Goal: Task Accomplishment & Management: Use online tool/utility

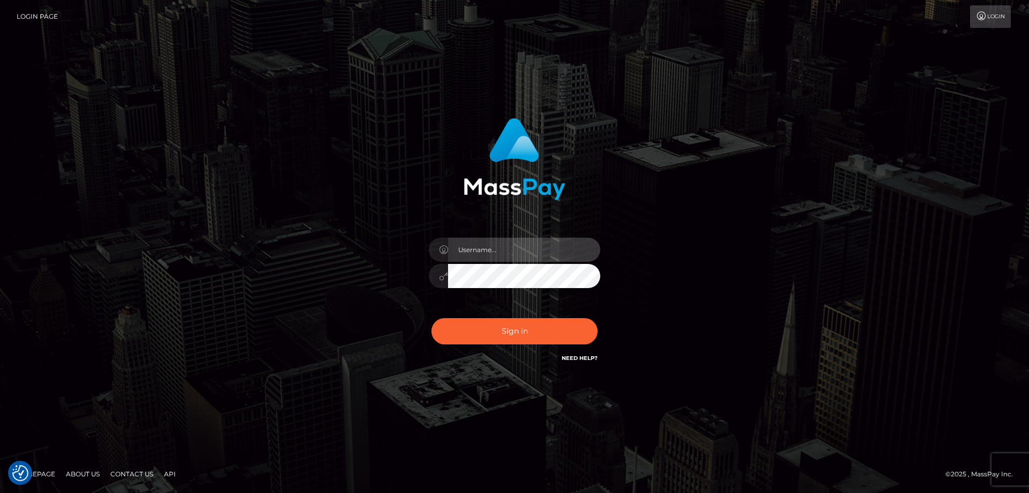
type input "Dan.Cirnat"
click at [601, 312] on div at bounding box center [501, 349] width 220 height 122
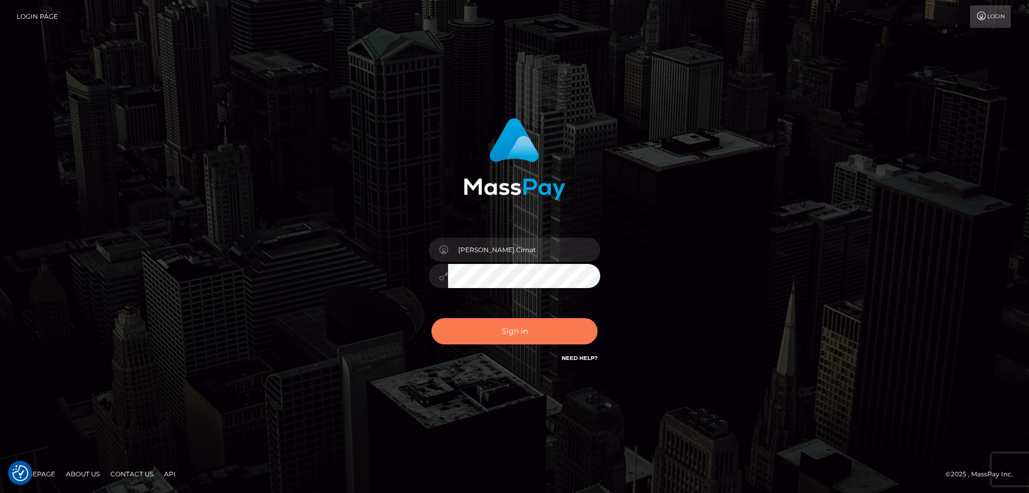
click at [519, 329] on button "Sign in" at bounding box center [515, 331] width 166 height 26
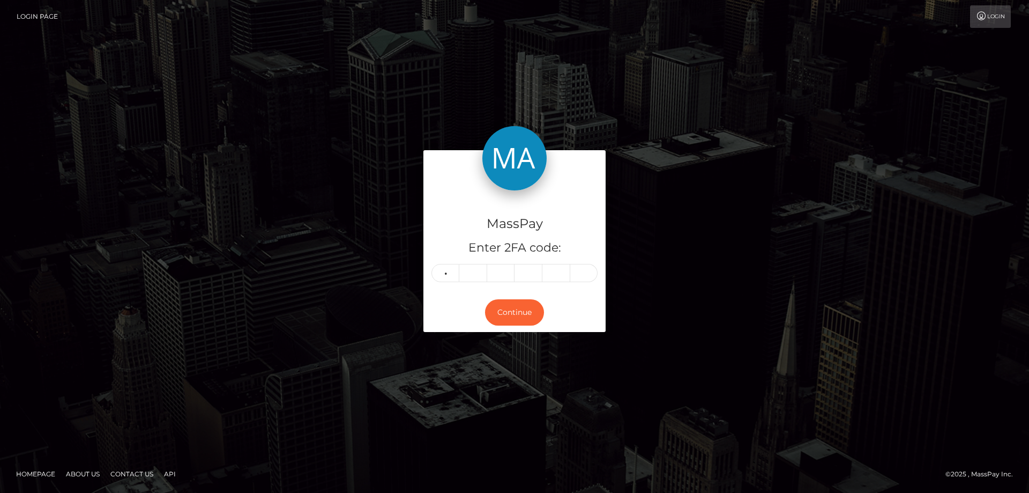
type input "9"
type input "6"
type input "5"
type input "1"
type input "3"
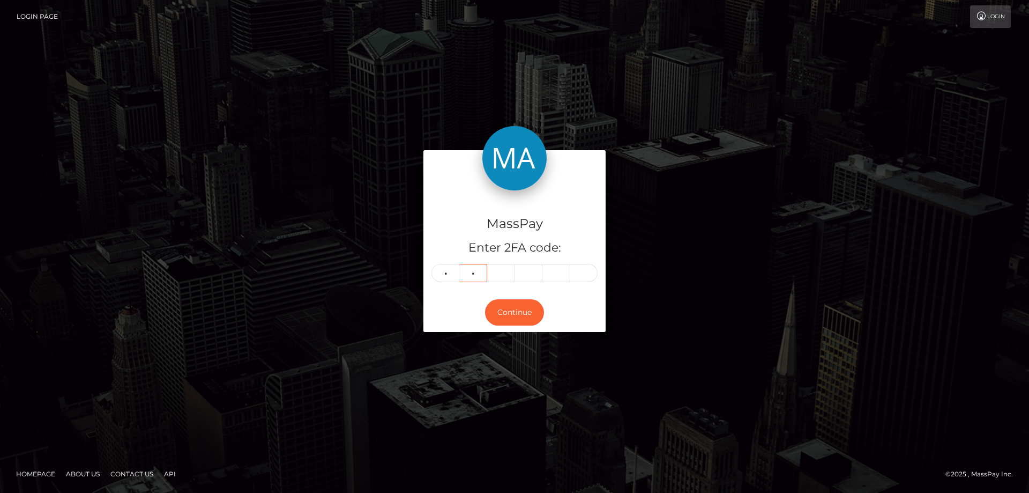
type input "7"
type input "2"
type input "9"
type input "0"
type input "2"
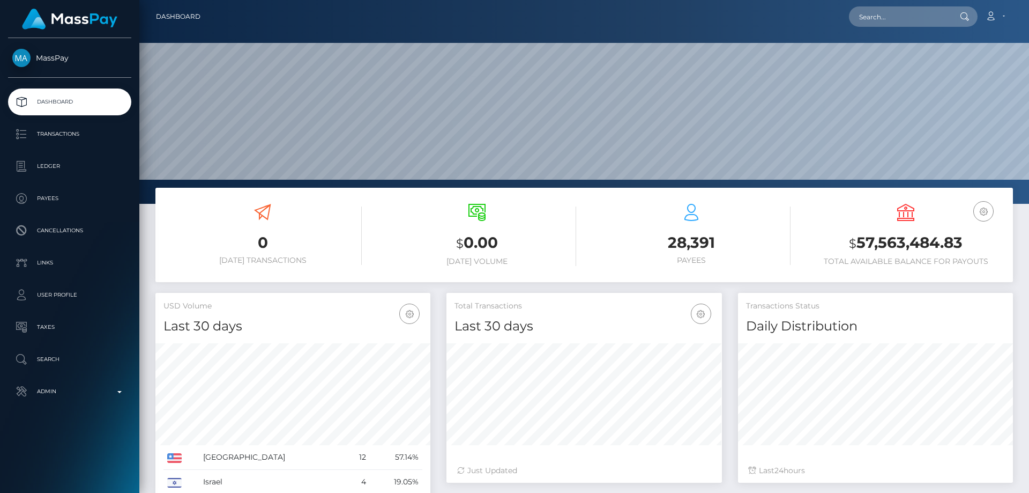
scroll to position [190, 276]
paste input "68abd0d94792e8baa6efcf56"
type input "68abd0d94792e8baa6efcf56"
click at [893, 54] on link "Luke Villarreal" at bounding box center [892, 56] width 86 height 20
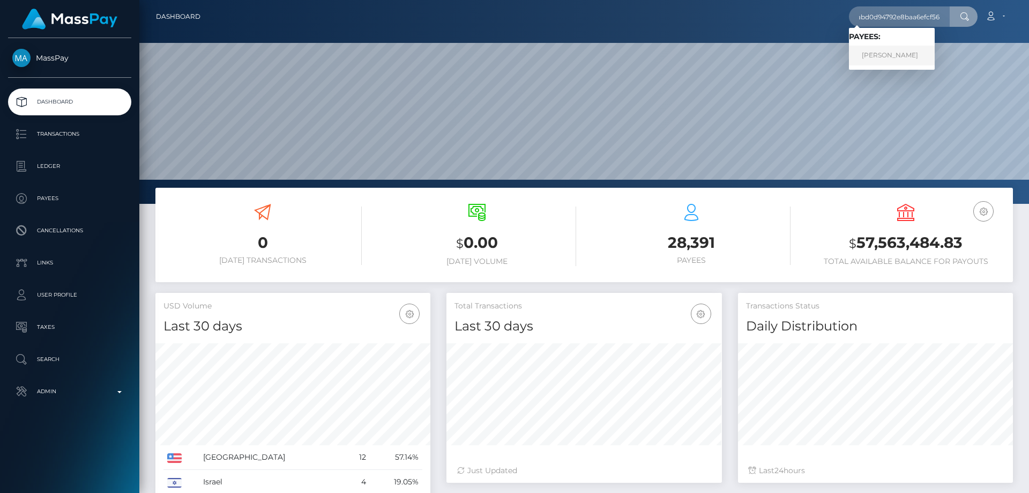
scroll to position [0, 0]
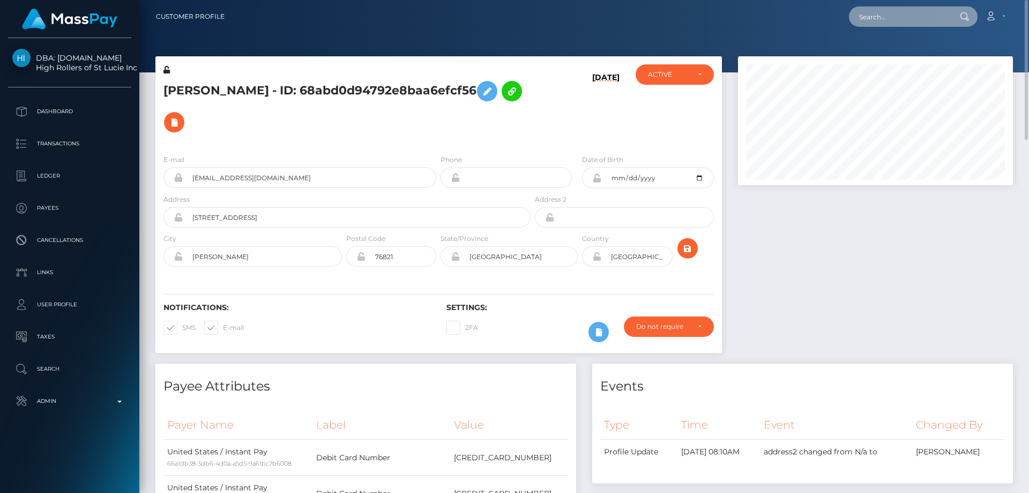
paste input "988b791e-1fa0-4aa7-b50d-7f736b1d79be"
click at [881, 16] on input "988b791e-1fa0-4aa7-b50d-7f736b1d79be" at bounding box center [899, 16] width 101 height 20
paste input "acc1e941-d01c-42dd-b924-7038ac4c3975"
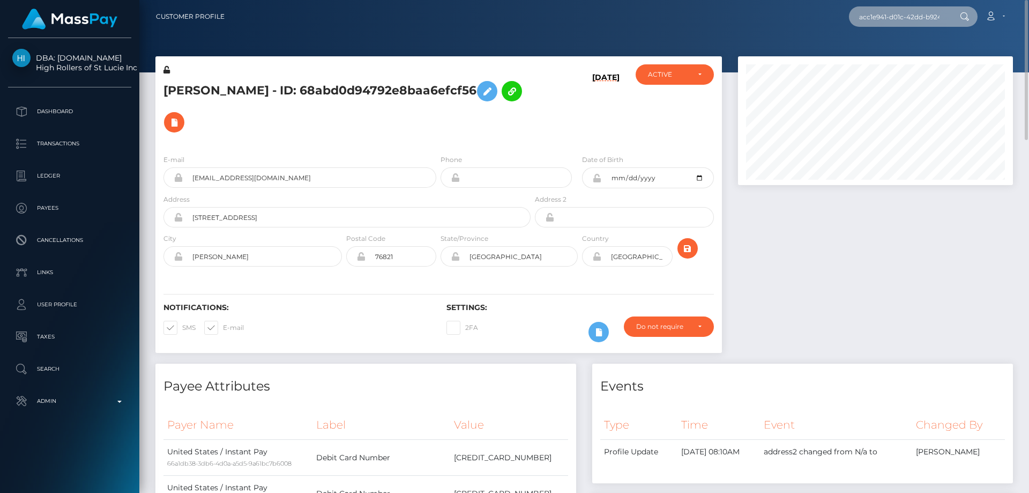
scroll to position [0, 50]
type input "acc1e941-d01c-42dd-b924-7038ac4c3975"
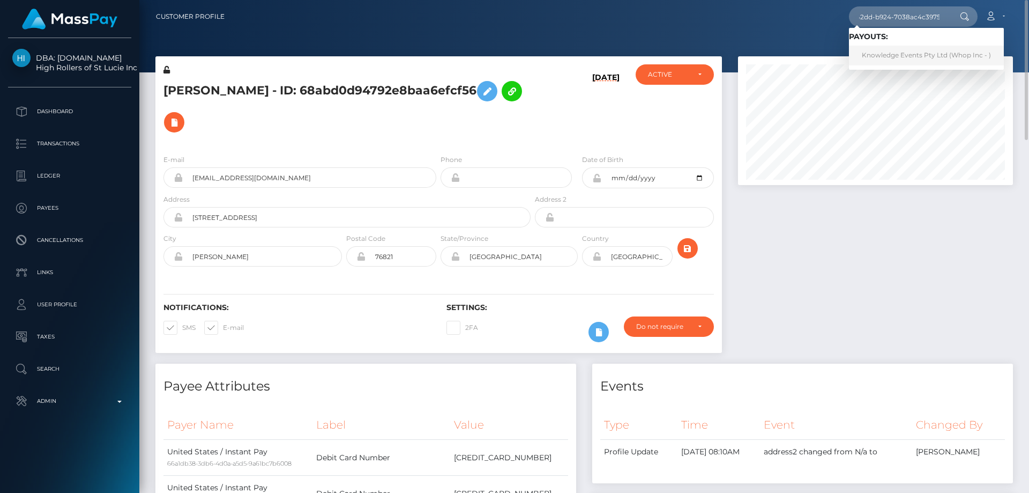
click at [890, 57] on link "Knowledge Events Pty Ltd (Whop Inc - )" at bounding box center [926, 56] width 155 height 20
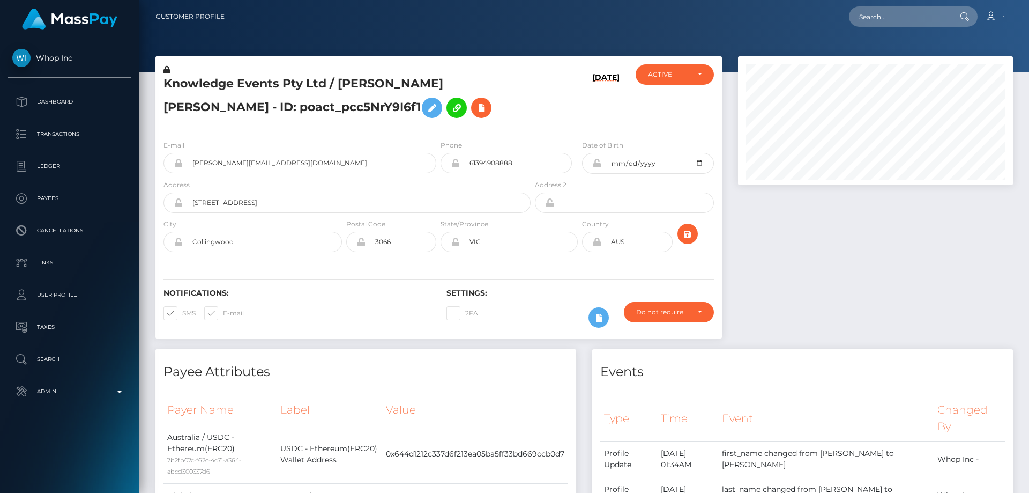
scroll to position [129, 276]
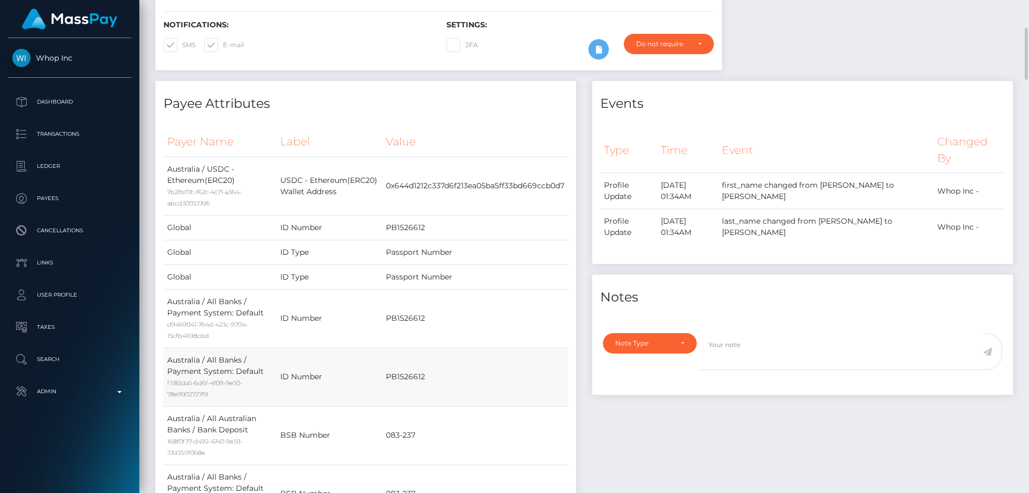
scroll to position [54, 0]
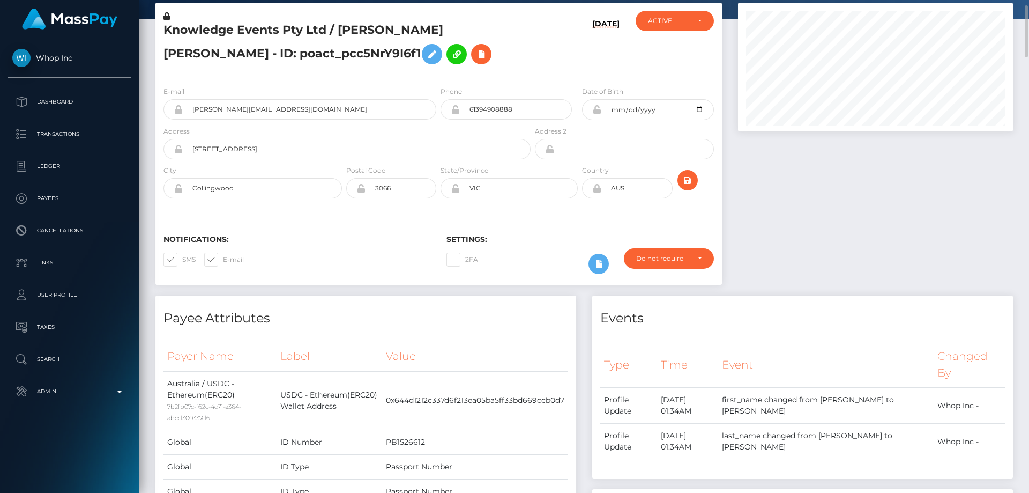
click at [851, 206] on div at bounding box center [875, 149] width 291 height 293
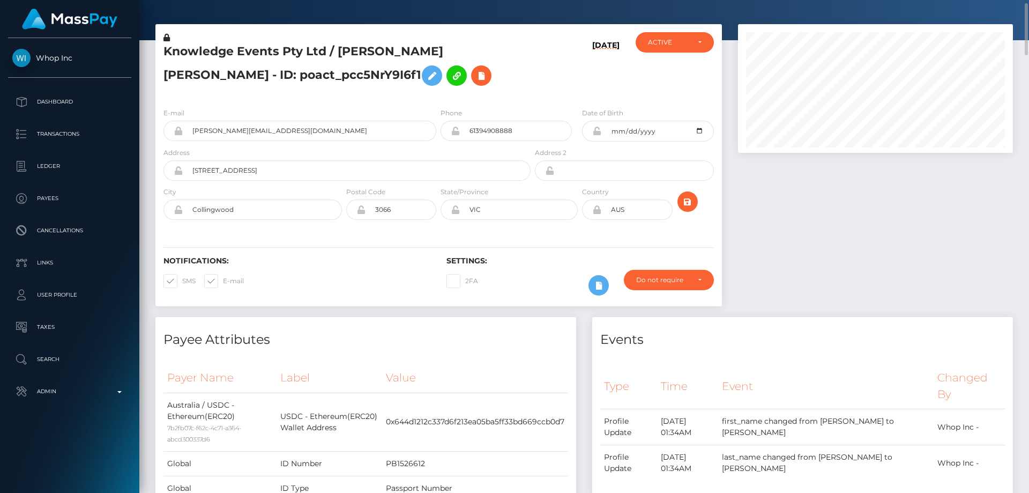
scroll to position [0, 0]
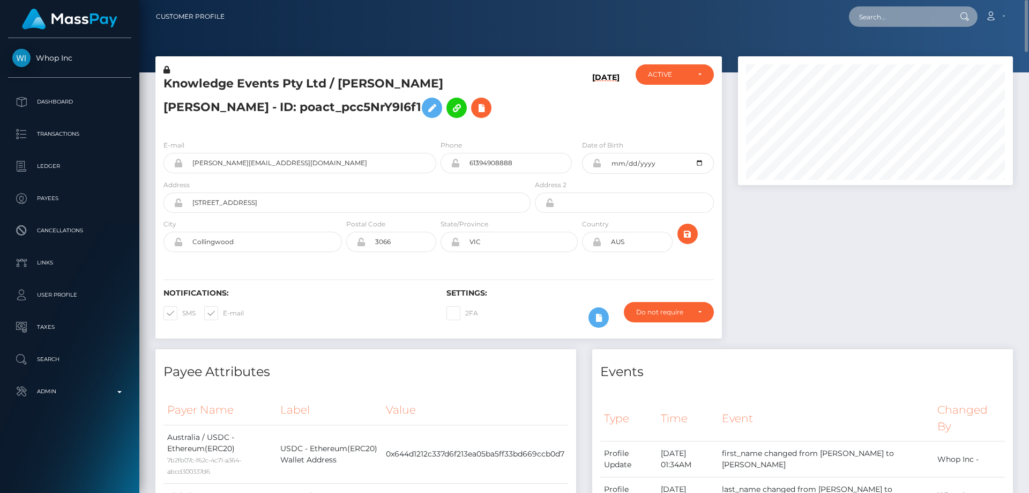
paste input "7127ea60-9383-11f0-bd85-0694aced620b"
type input "7127ea60-9383-11f0-bd85-0694aced620b"
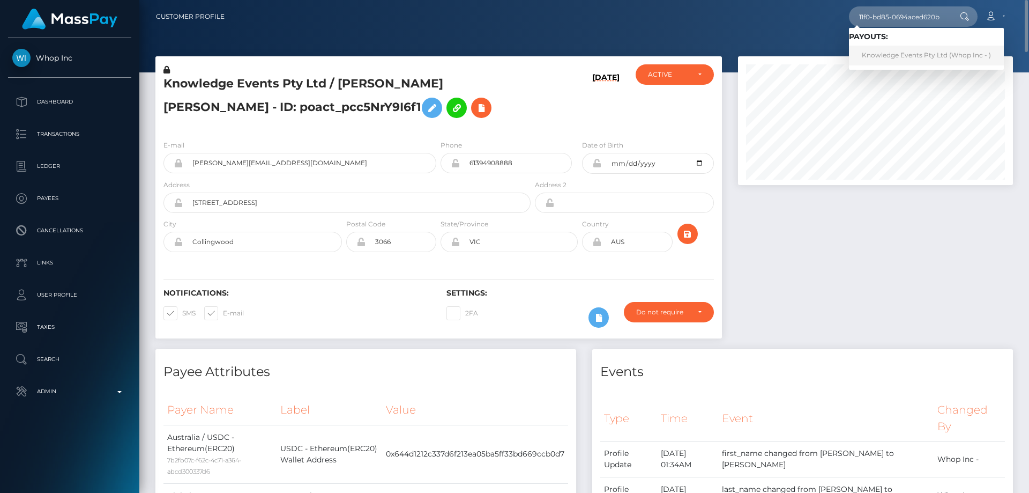
click at [883, 49] on link "Knowledge Events Pty Ltd (Whop Inc - )" at bounding box center [926, 56] width 155 height 20
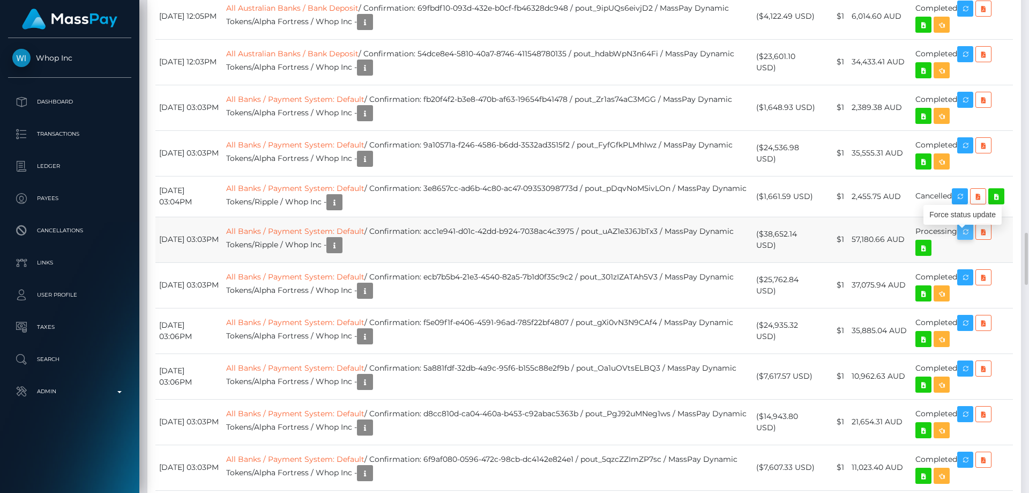
scroll to position [129, 276]
click at [990, 234] on icon at bounding box center [983, 231] width 13 height 13
drag, startPoint x: 777, startPoint y: 250, endPoint x: 765, endPoint y: 237, distance: 17.5
click at [765, 237] on td "($38,652.14 USD)" at bounding box center [787, 240] width 68 height 46
copy td "$38,652.14 USD"
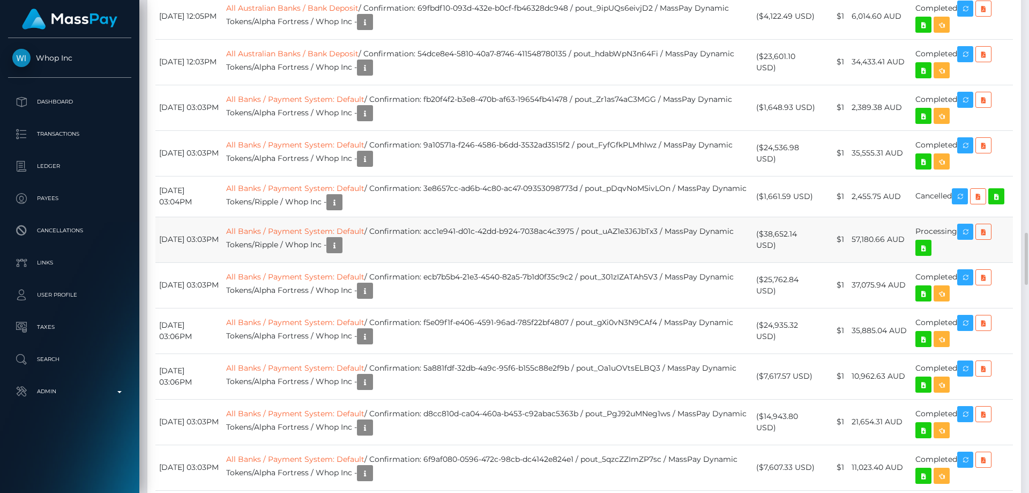
drag, startPoint x: 907, startPoint y: 241, endPoint x: 855, endPoint y: 242, distance: 51.5
click at [855, 242] on td "57,180.66 AUD" at bounding box center [880, 240] width 64 height 46
copy td "57,180.66 AUD"
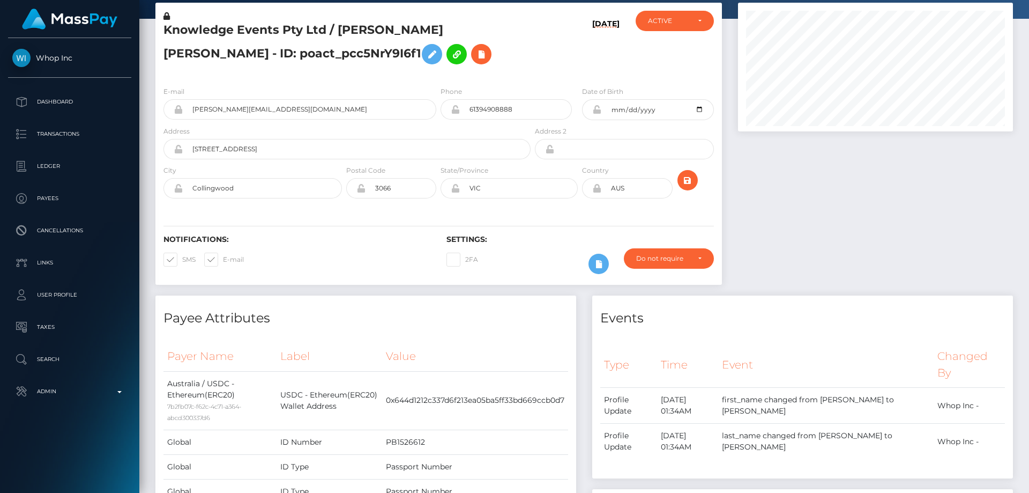
scroll to position [0, 0]
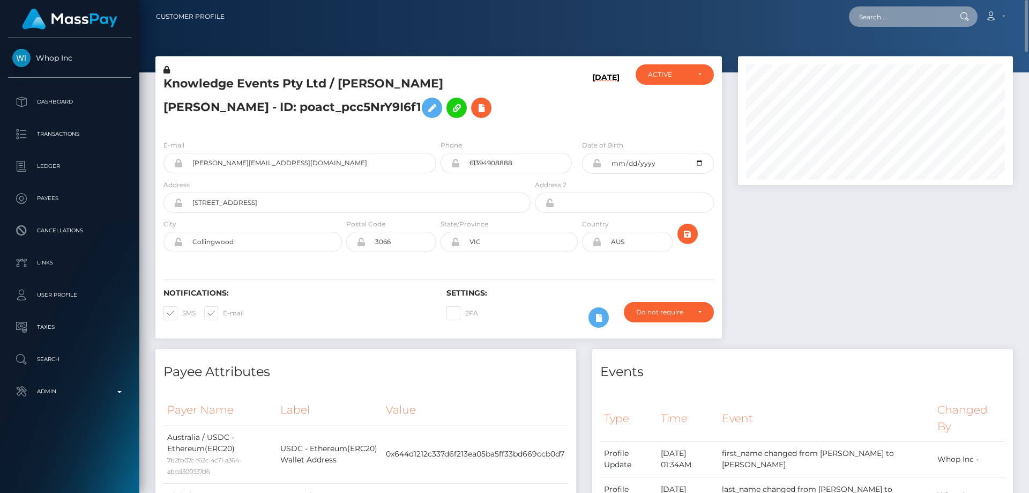
paste input "1349944789"
type input "1349944789"
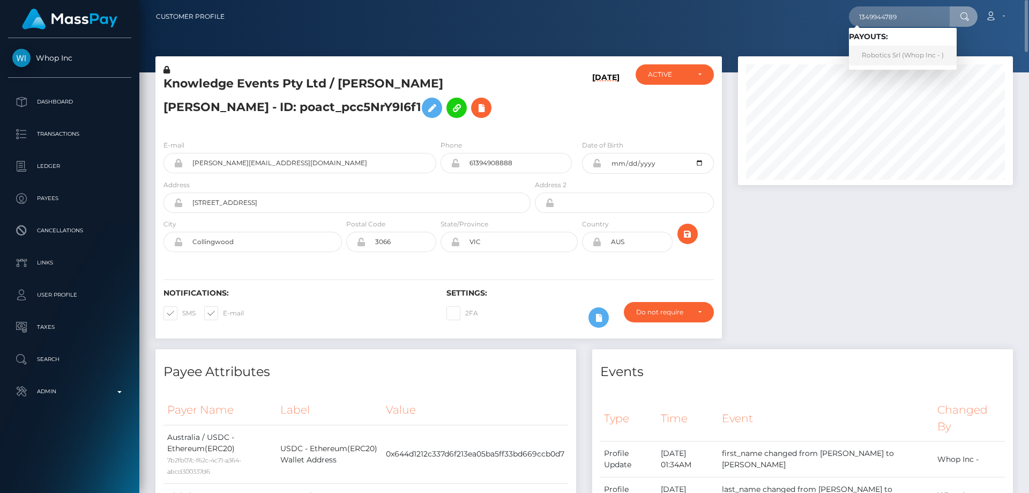
click at [912, 58] on link "Robotics Srl (Whop Inc - )" at bounding box center [903, 56] width 108 height 20
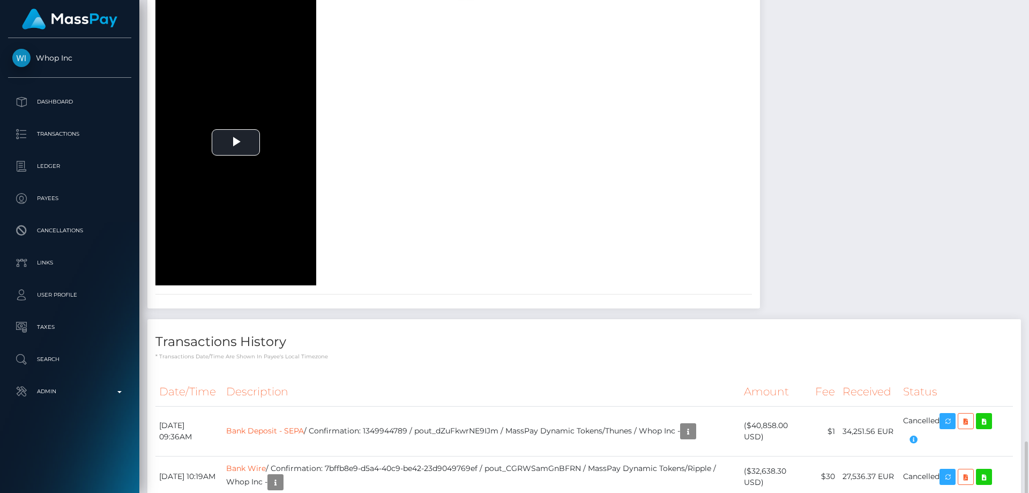
scroll to position [1287, 0]
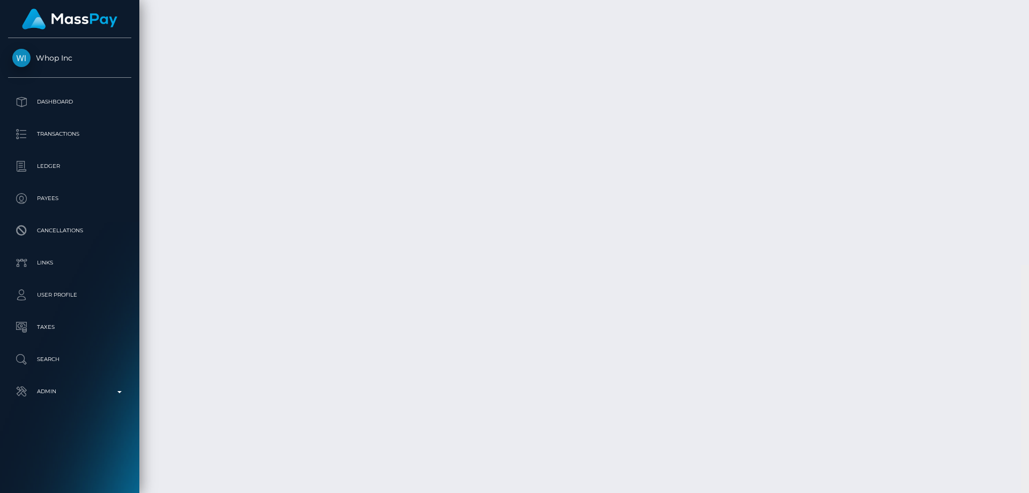
scroll to position [2302, 0]
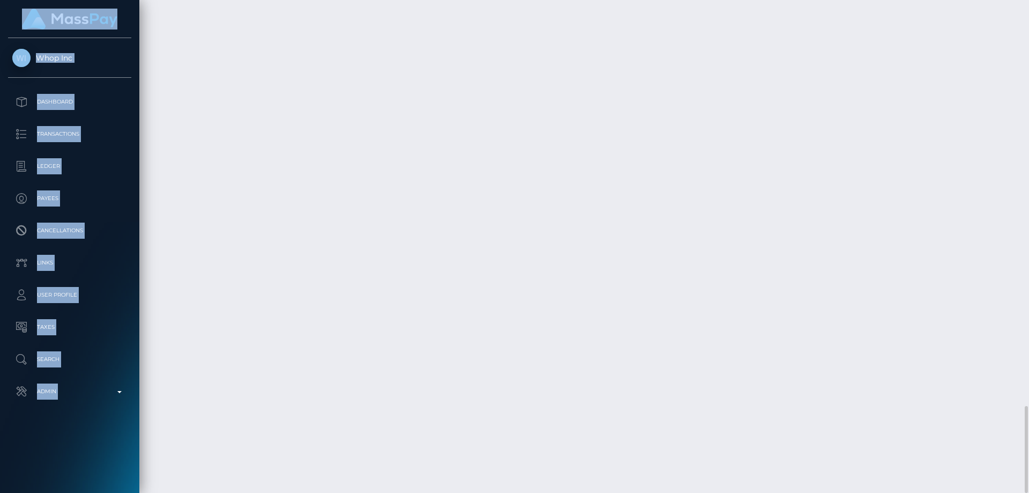
drag, startPoint x: 1029, startPoint y: 407, endPoint x: 1029, endPoint y: -42, distance: 449.2
click at [1029, 0] on html "Whop Inc Dashboard Transactions Ledger Payees Cancellations Links" at bounding box center [514, 246] width 1029 height 493
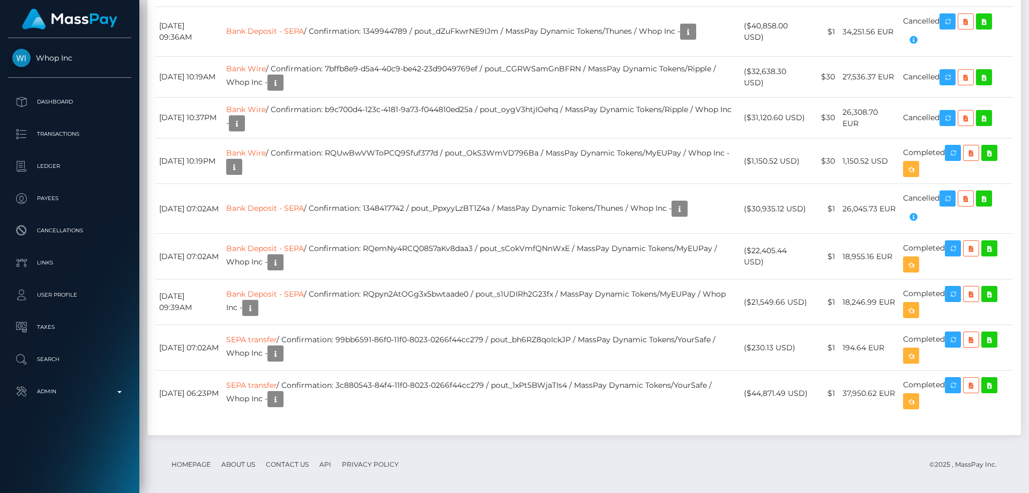
scroll to position [0, 0]
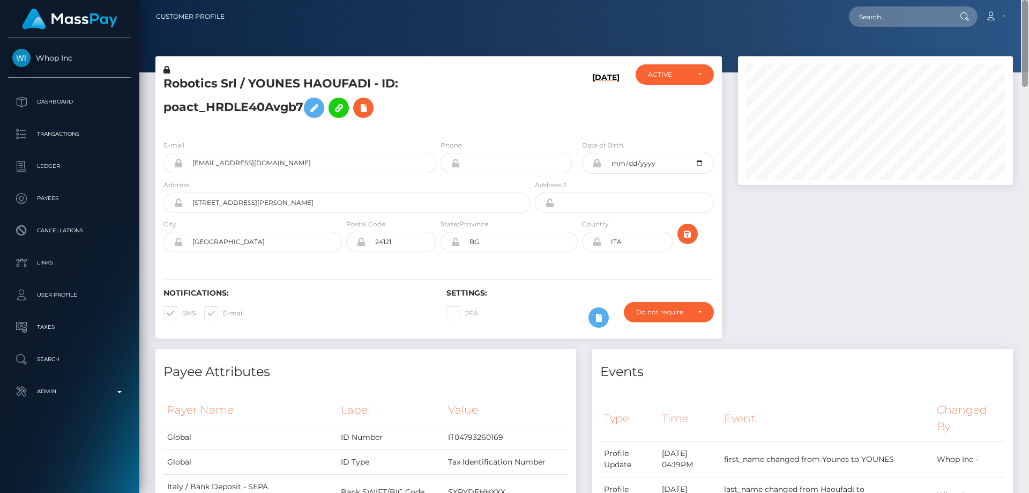
drag, startPoint x: 1024, startPoint y: 459, endPoint x: 1029, endPoint y: -32, distance: 490.5
click at [1029, 0] on html "Whop Inc Dashboard Transactions Ledger Payees Cancellations Links" at bounding box center [514, 246] width 1029 height 493
paste input "1350161744"
type input "1350161744"
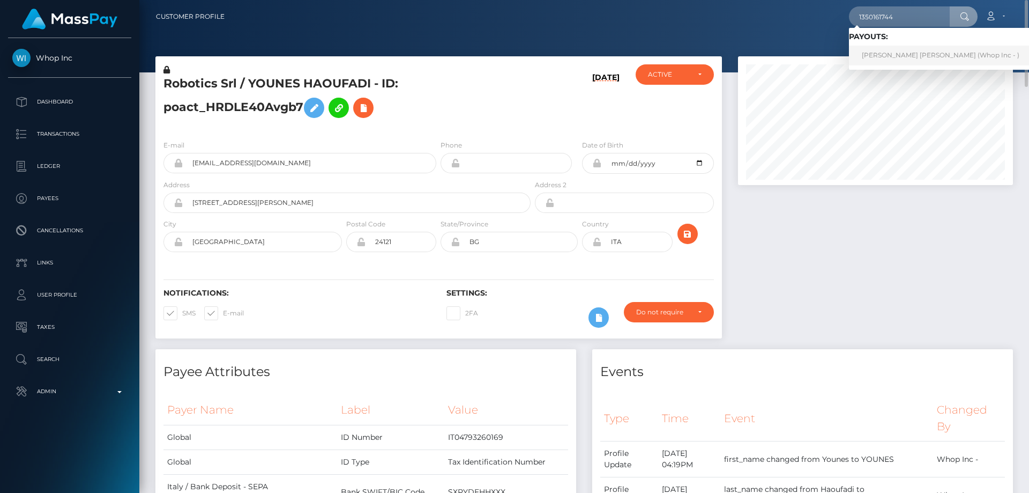
click at [892, 55] on link "JOSE CARLOS MARTINEZ GARCIA (Whop Inc - )" at bounding box center [940, 56] width 183 height 20
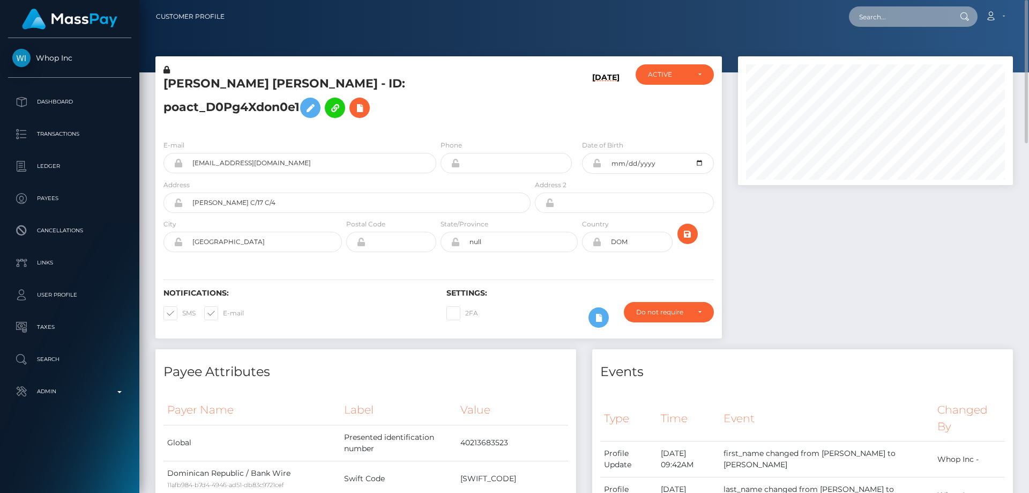
paste input "1349789699"
type input "1349789699"
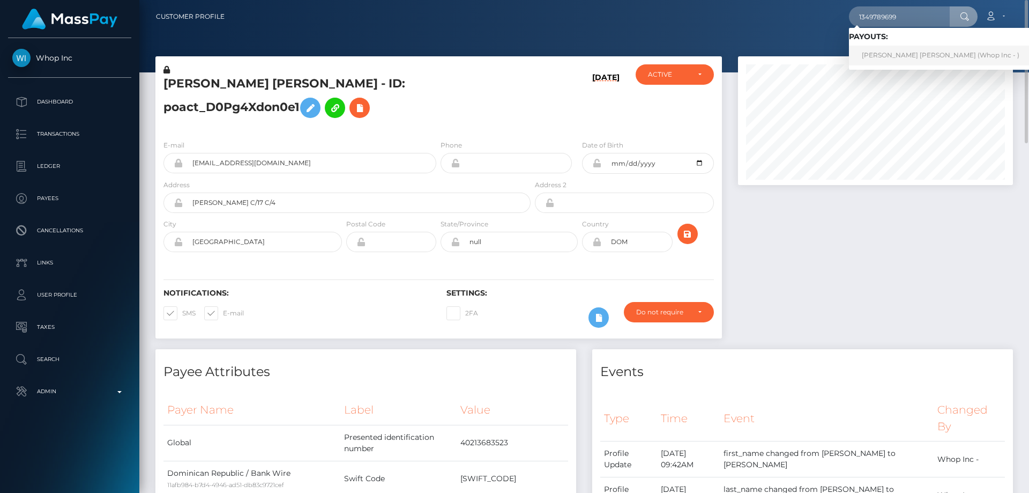
click at [888, 61] on link "[PERSON_NAME] [PERSON_NAME] (Whop Inc - )" at bounding box center [940, 56] width 183 height 20
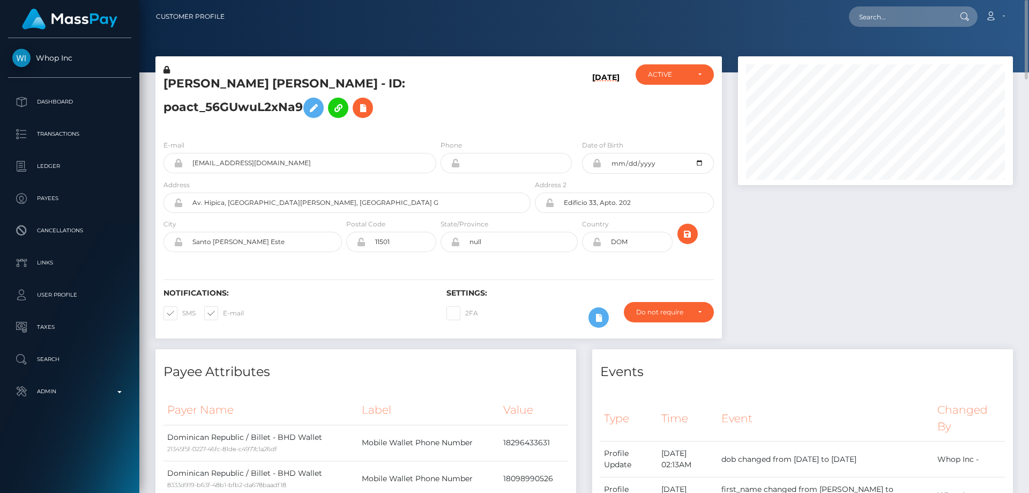
click at [168, 69] on icon at bounding box center [167, 70] width 6 height 8
click at [317, 105] on icon at bounding box center [313, 107] width 13 height 13
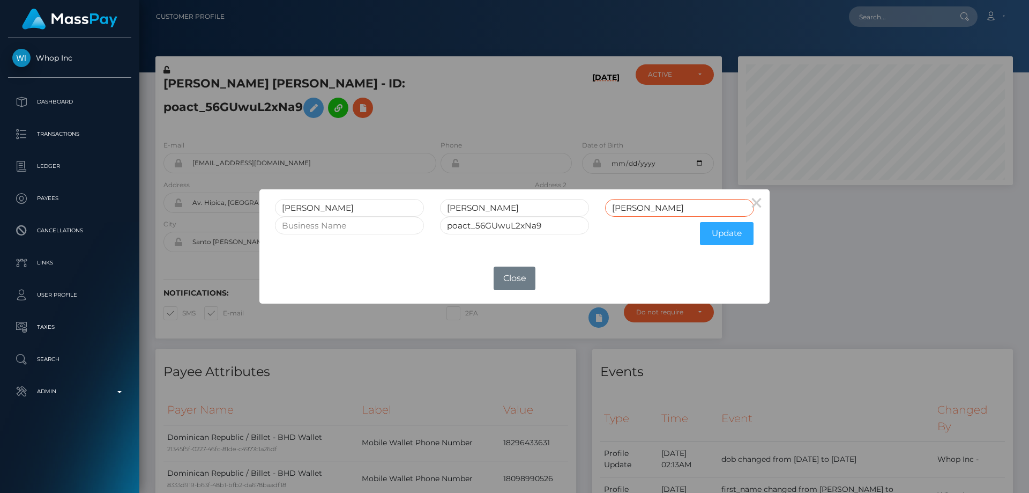
drag, startPoint x: 619, startPoint y: 208, endPoint x: 575, endPoint y: 216, distance: 44.6
click at [575, 216] on div "[PERSON_NAME] [PERSON_NAME]" at bounding box center [514, 208] width 495 height 18
drag, startPoint x: 533, startPoint y: 210, endPoint x: 499, endPoint y: 205, distance: 34.2
click at [499, 205] on input "ENMANUEL ROQUE" at bounding box center [514, 208] width 149 height 18
type input "ENMANUEL"
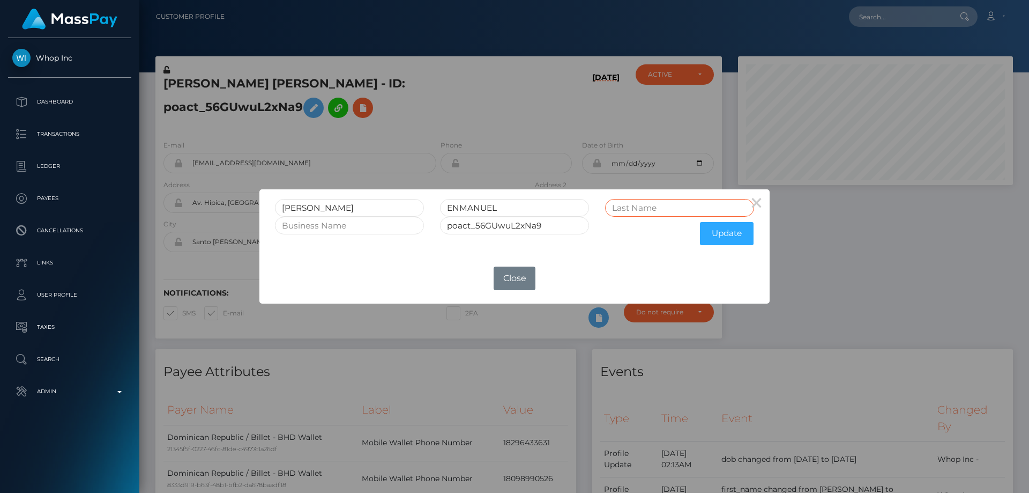
paste input "ROQUE"
type input "ROQUE"
click at [714, 233] on button "Update" at bounding box center [727, 233] width 54 height 23
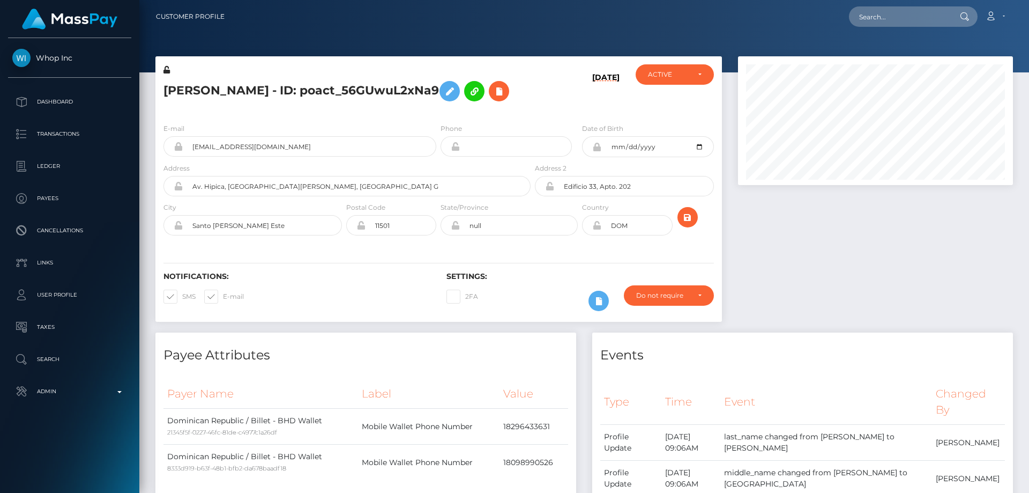
scroll to position [129, 276]
click at [166, 69] on icon at bounding box center [167, 70] width 6 height 8
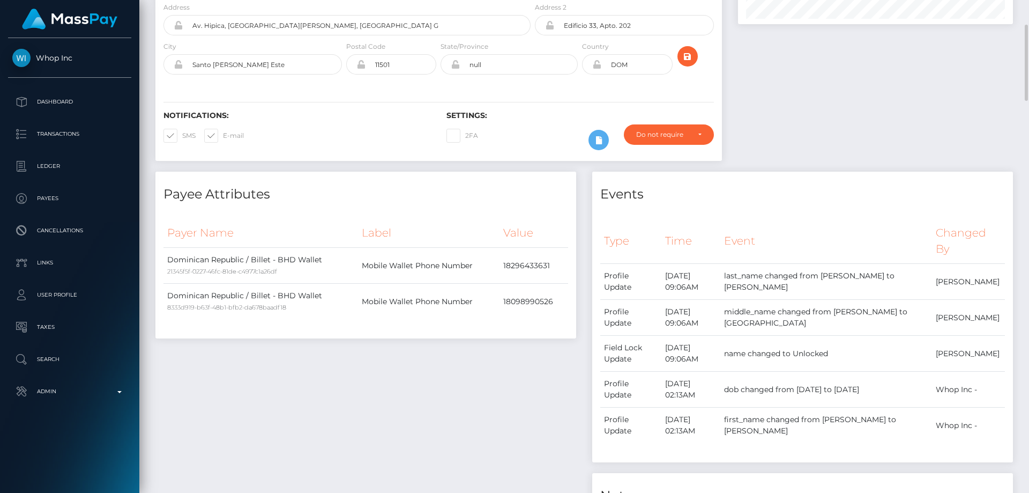
scroll to position [0, 0]
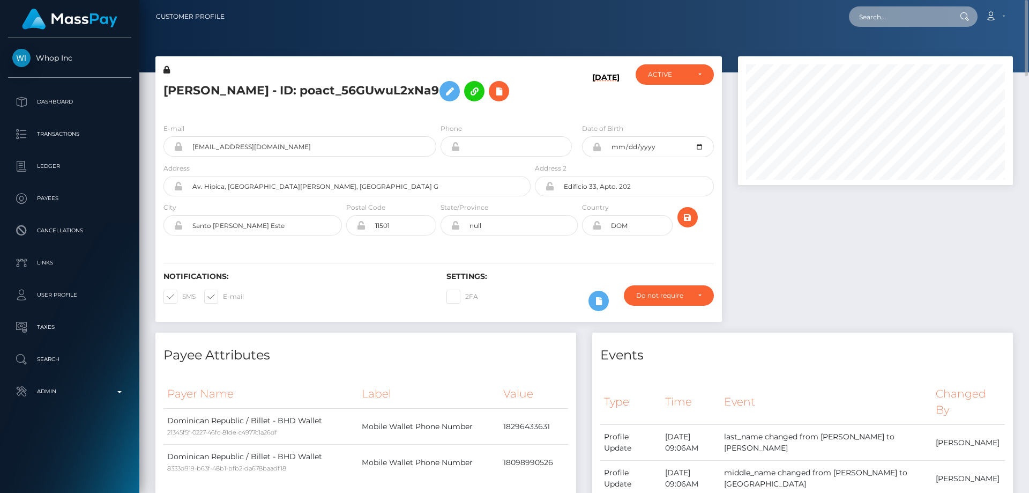
paste input "1349709083"
type input "1349709083"
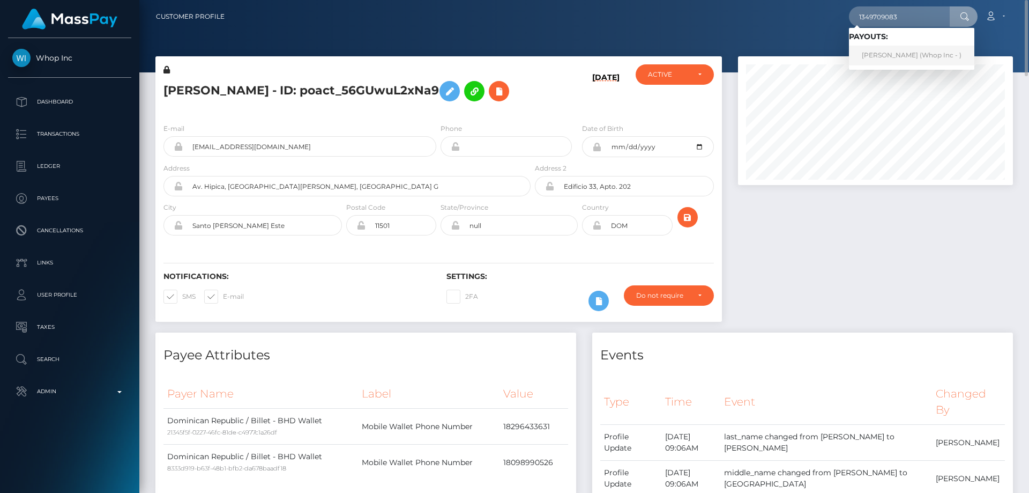
click at [880, 57] on link "JONATAN MANUEL DIAZ PEREZ (Whop Inc - )" at bounding box center [911, 56] width 125 height 20
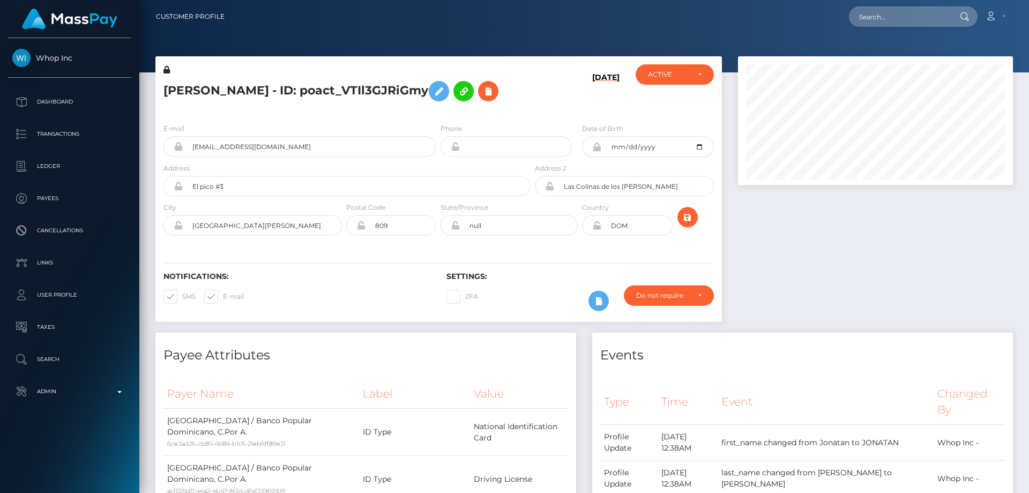
scroll to position [129, 276]
paste input "1349704370"
type input "1349704370"
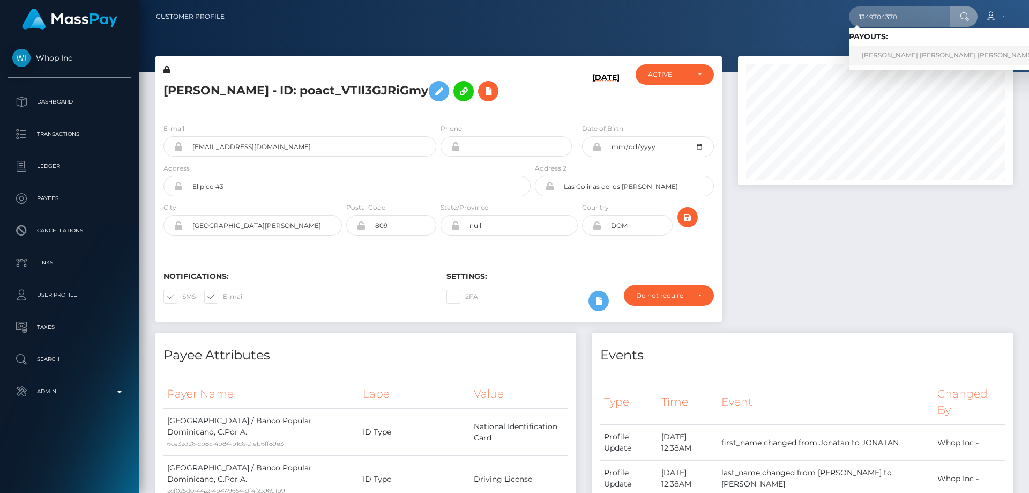
click at [876, 58] on link "[PERSON_NAME] [PERSON_NAME] [PERSON_NAME] (Whop Inc - )" at bounding box center [969, 56] width 241 height 20
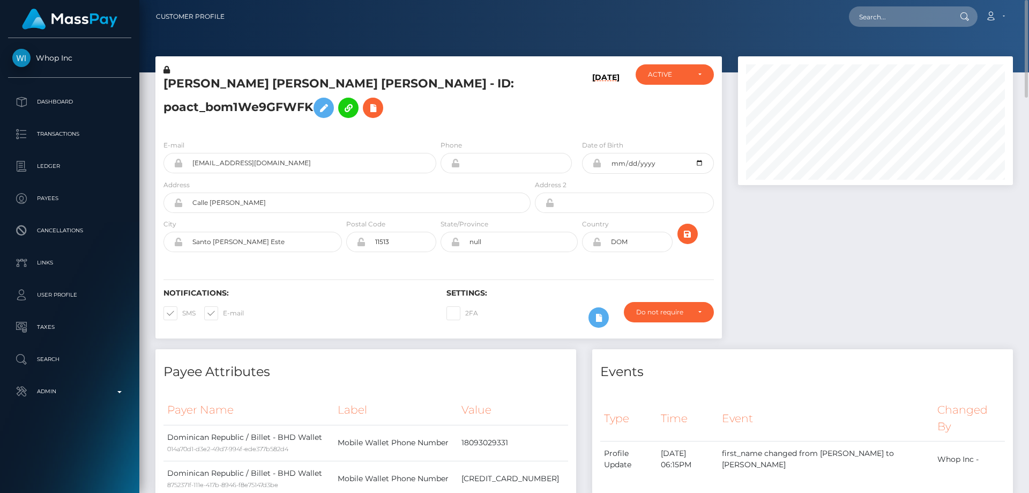
click at [167, 68] on icon at bounding box center [167, 70] width 6 height 8
click at [325, 110] on icon at bounding box center [323, 107] width 13 height 13
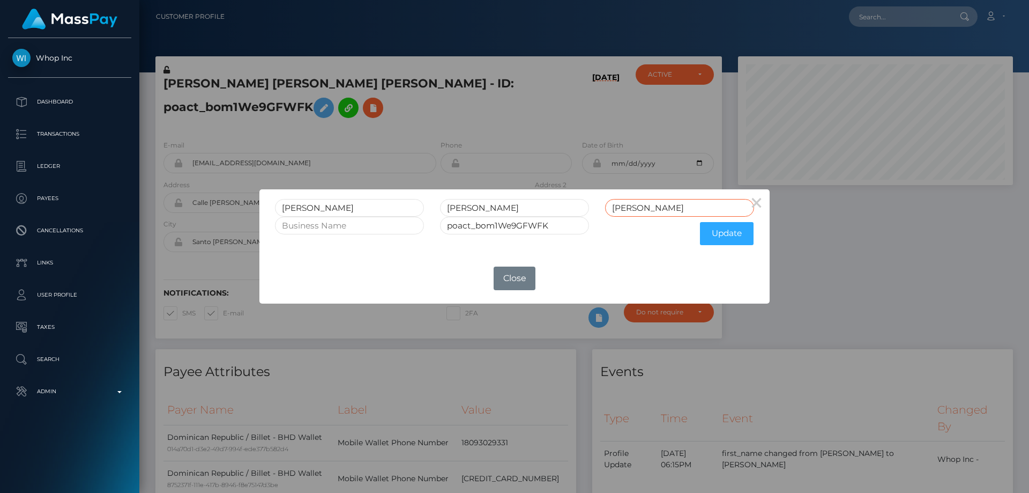
drag, startPoint x: 632, startPoint y: 210, endPoint x: 590, endPoint y: 213, distance: 42.4
click at [590, 213] on div "MIGUEL ORLANDO PEÑA ORTEGA Peña" at bounding box center [514, 208] width 495 height 18
drag, startPoint x: 558, startPoint y: 207, endPoint x: 495, endPoint y: 208, distance: 62.7
click at [495, 208] on input "ORLANDO PEÑA ORTEGA" at bounding box center [514, 208] width 149 height 18
type input "ORLANDO"
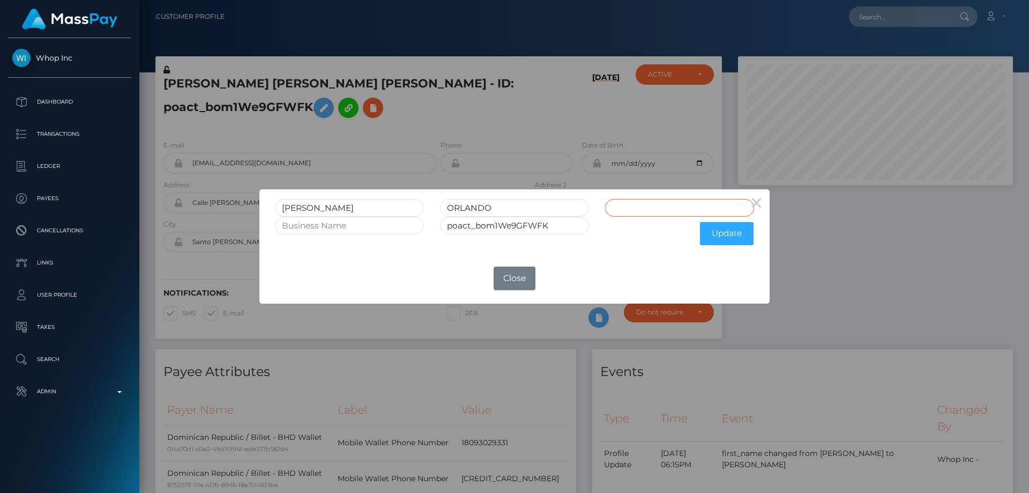
paste input "PEÑA ORTEGA"
type input "PEÑA ORTEGA"
click at [728, 235] on button "Update" at bounding box center [727, 233] width 54 height 23
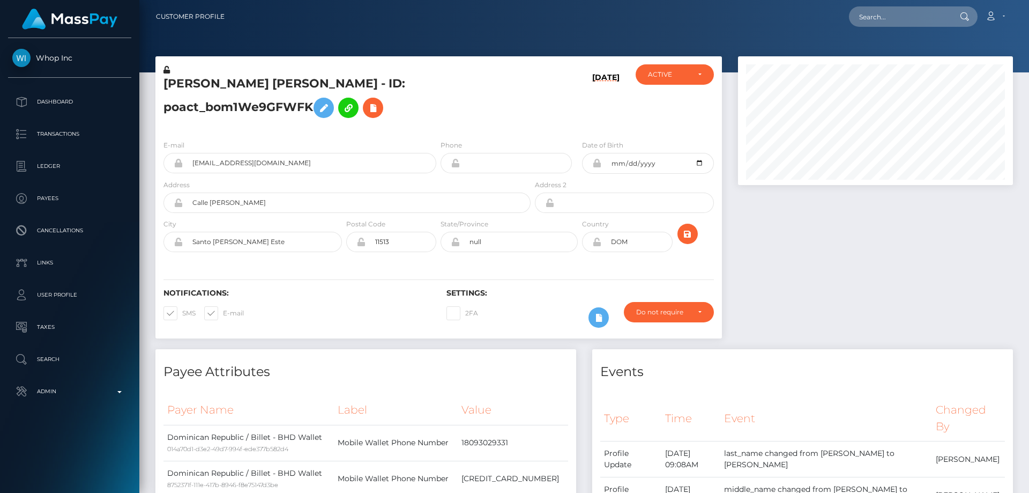
scroll to position [129, 276]
click at [167, 70] on icon at bounding box center [167, 70] width 6 height 8
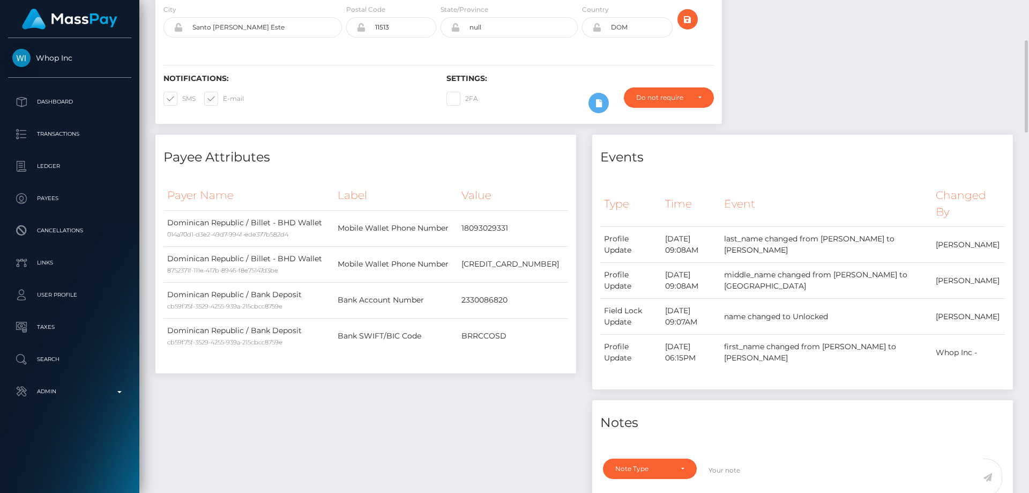
scroll to position [0, 0]
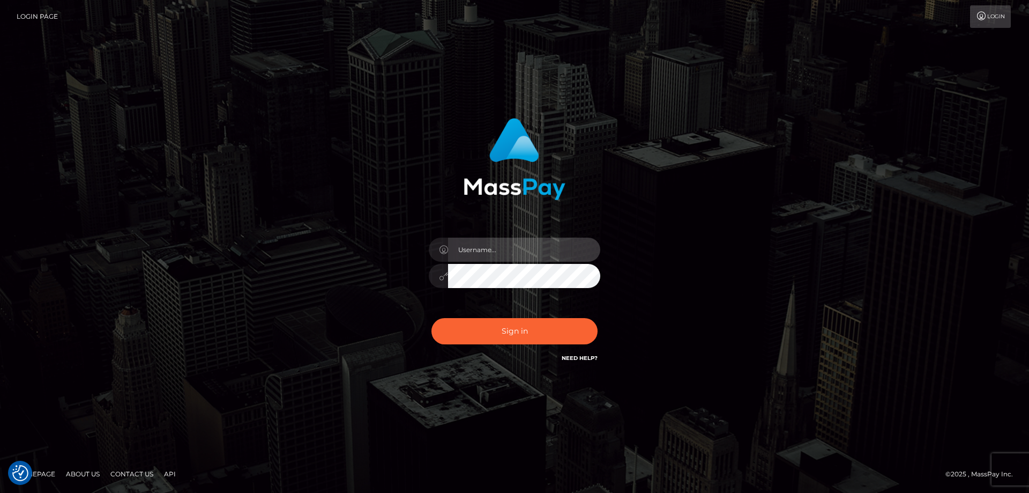
type input "[PERSON_NAME].Cirnat"
click at [596, 316] on div at bounding box center [501, 349] width 220 height 122
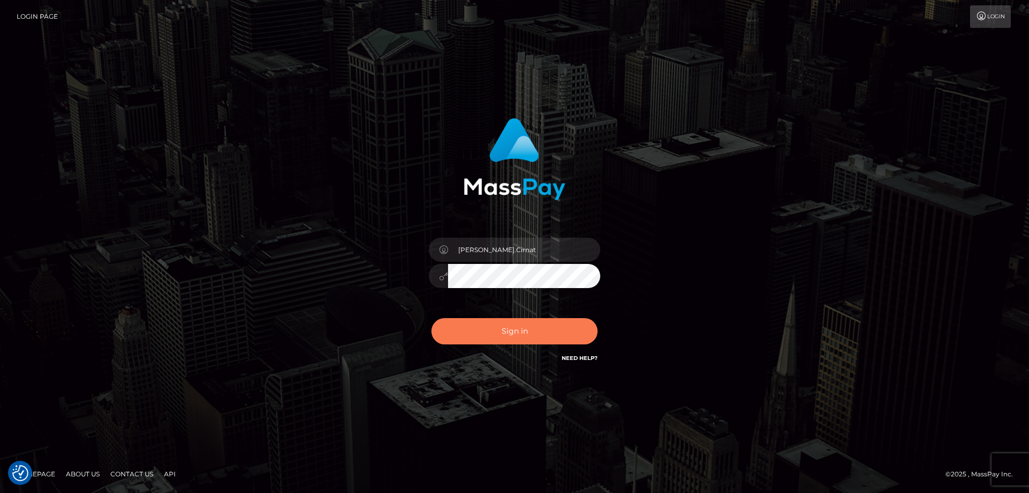
click at [554, 329] on button "Sign in" at bounding box center [515, 331] width 166 height 26
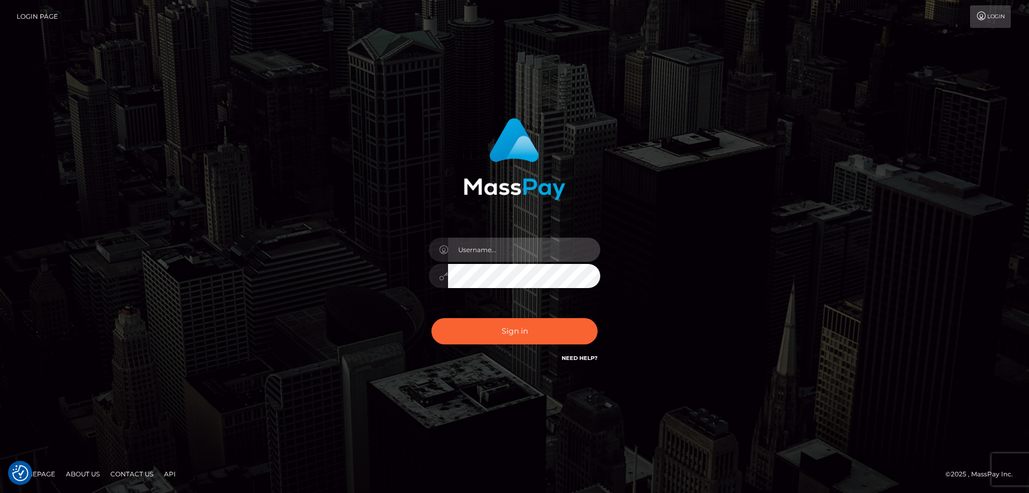
type input "[PERSON_NAME].Cirnat"
click at [599, 318] on div at bounding box center [501, 349] width 220 height 122
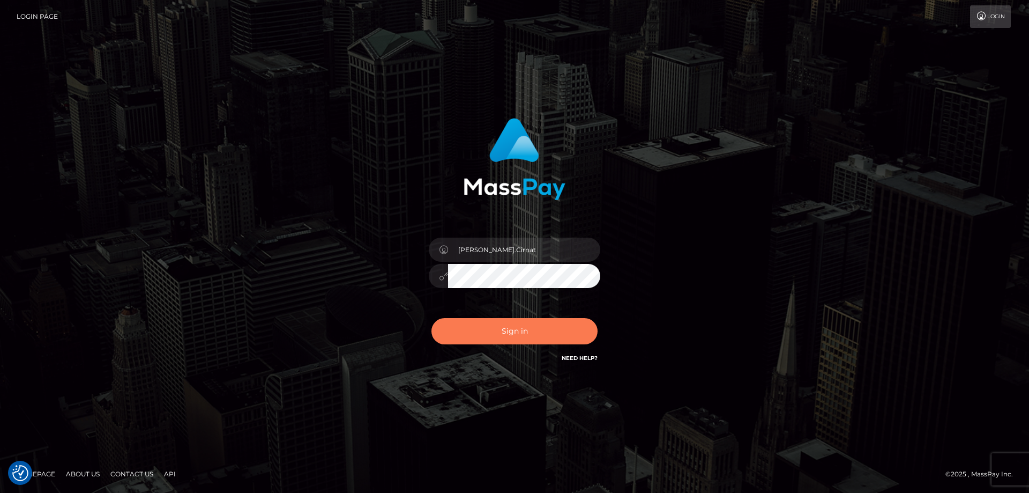
click at [531, 330] on button "Sign in" at bounding box center [515, 331] width 166 height 26
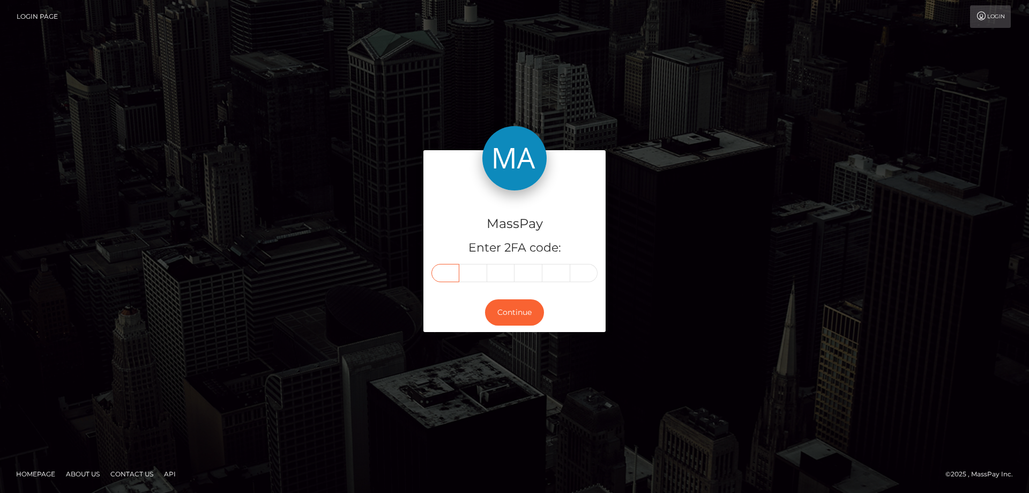
click at [448, 279] on input "text" at bounding box center [446, 273] width 28 height 18
type input "0"
type input "3"
type input "7"
type input "5"
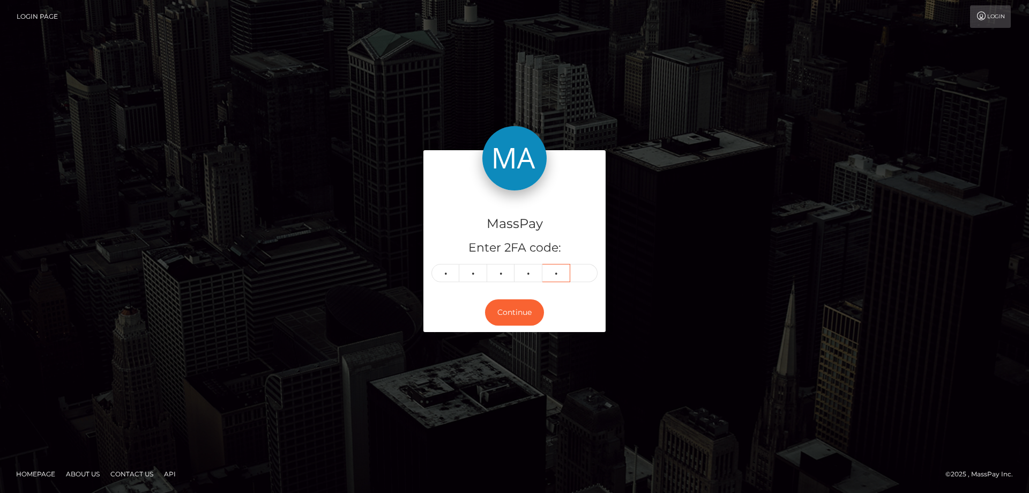
type input "7"
type input "8"
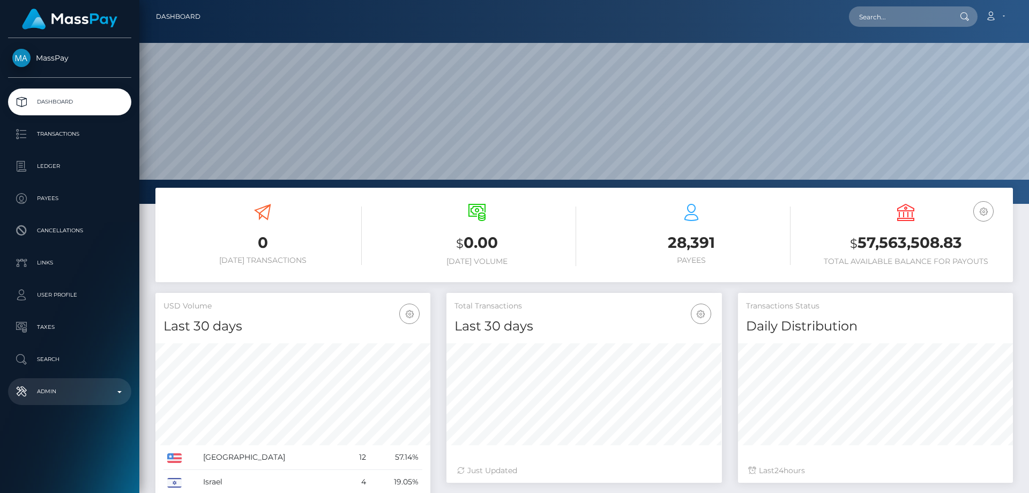
click at [78, 389] on p "Admin" at bounding box center [69, 391] width 115 height 16
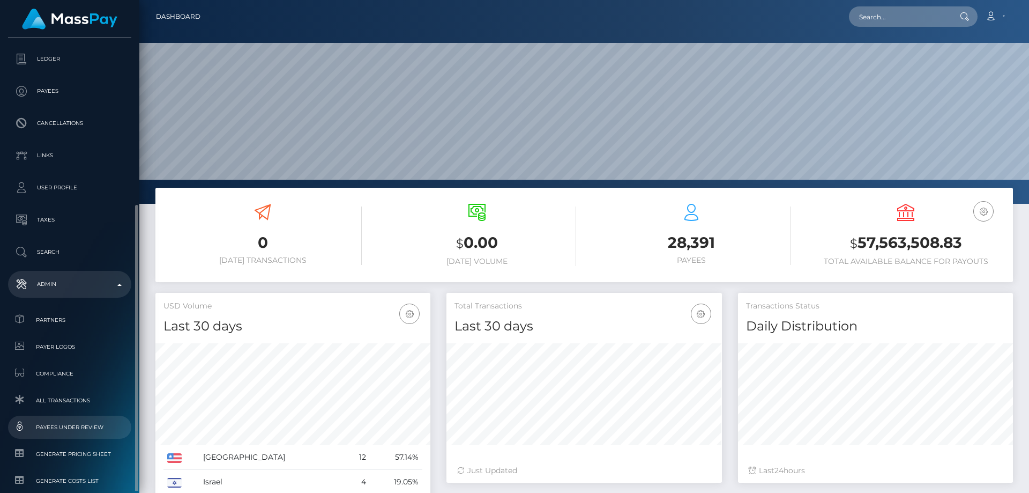
scroll to position [161, 0]
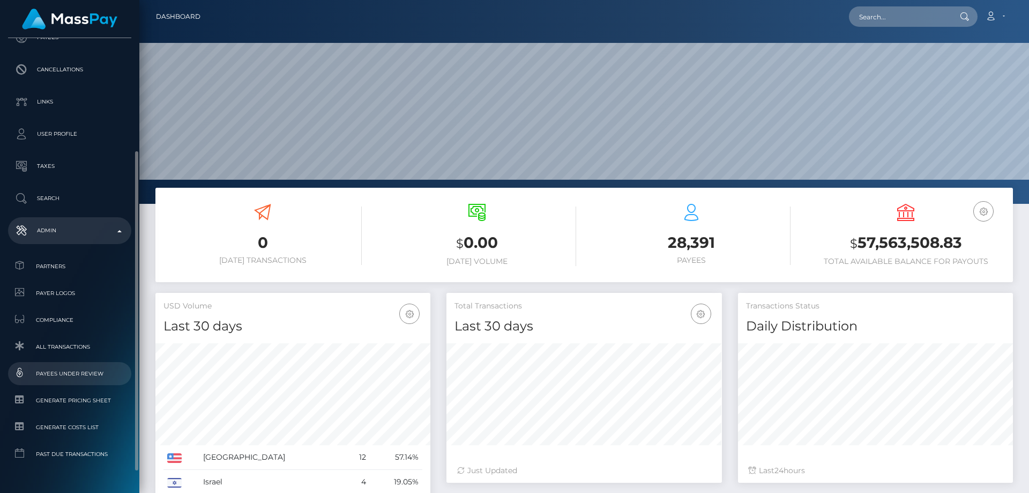
click at [84, 373] on span "Payees under Review" at bounding box center [69, 373] width 115 height 12
